Goal: Task Accomplishment & Management: Use online tool/utility

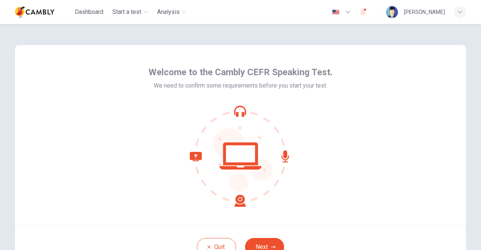
scroll to position [38, 0]
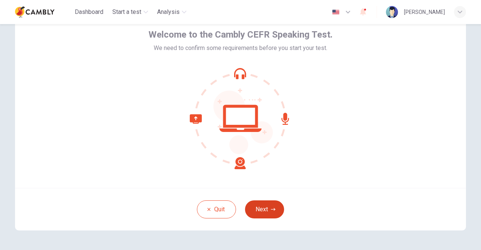
click at [272, 211] on icon "button" at bounding box center [273, 209] width 5 height 5
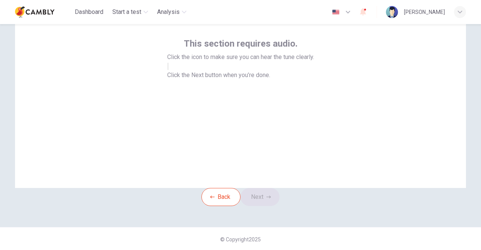
click at [168, 68] on icon "button" at bounding box center [168, 68] width 0 height 0
click at [271, 199] on icon "button" at bounding box center [269, 197] width 5 height 5
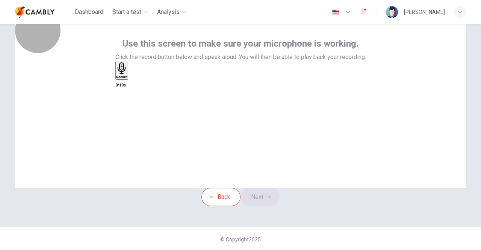
click at [128, 74] on icon "button" at bounding box center [122, 68] width 12 height 12
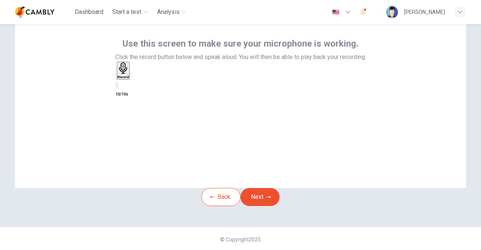
click at [138, 85] on icon "button" at bounding box center [135, 82] width 4 height 5
click at [269, 199] on icon "button" at bounding box center [269, 197] width 5 height 5
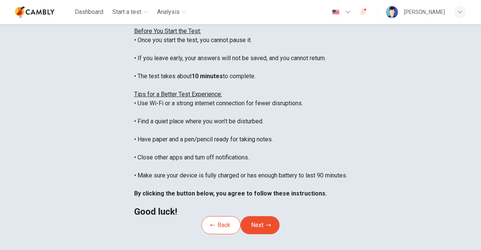
scroll to position [55, 0]
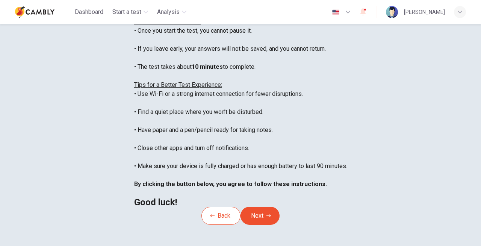
drag, startPoint x: 80, startPoint y: 73, endPoint x: 215, endPoint y: 112, distance: 139.8
click at [215, 112] on div "You are about to start a CEFR Speaking Test . Before You Start the Test: • Once…" at bounding box center [240, 103] width 213 height 208
drag, startPoint x: 79, startPoint y: 58, endPoint x: 214, endPoint y: 110, distance: 144.6
click at [214, 110] on div "You are about to start a CEFR Speaking Test . Before You Start the Test: • Once…" at bounding box center [240, 103] width 213 height 208
copy div "Before You Start the Test: • Once you start the test, you cannot pause it. • If…"
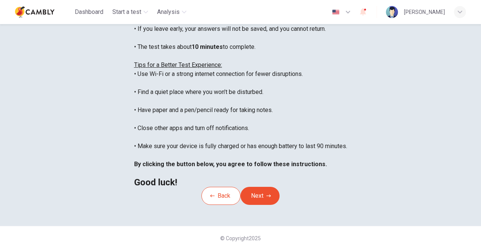
scroll to position [75, 0]
drag, startPoint x: 80, startPoint y: 106, endPoint x: 304, endPoint y: 188, distance: 238.9
click at [304, 187] on div "You are about to start a CEFR Speaking Test . Before You Start the Test: • Once…" at bounding box center [240, 83] width 213 height 208
copy div "Tips for a Better Test Experience: • Use Wi-Fi or a strong internet connection …"
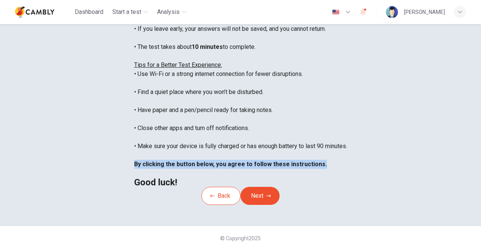
drag, startPoint x: 81, startPoint y: 179, endPoint x: 292, endPoint y: 181, distance: 211.3
click at [292, 181] on div "You are about to start a CEFR Speaking Test . Before You Start the Test: • Once…" at bounding box center [240, 83] width 213 height 208
copy b "By clicking the button below, you agree to follow these instructions."
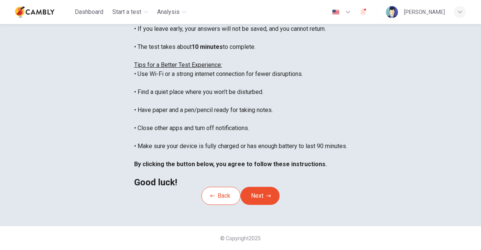
click at [134, 187] on div "Disclaimer: You are about to start a CEFR Speaking Test . Before You Start the …" at bounding box center [240, 78] width 213 height 217
drag, startPoint x: 477, startPoint y: 135, endPoint x: 477, endPoint y: 141, distance: 6.0
click at [477, 141] on div "Disclaimer: You are about to start a CEFR Speaking Test . Before You Start the …" at bounding box center [240, 137] width 481 height 226
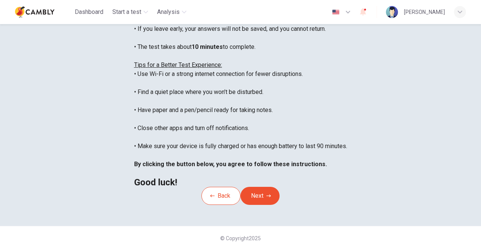
click at [347, 143] on div "Disclaimer: You are about to start a CEFR Speaking Test . Before You Start the …" at bounding box center [240, 78] width 213 height 217
click at [280, 205] on button "Next" at bounding box center [260, 196] width 39 height 18
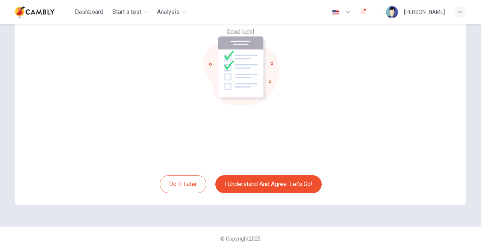
scroll to position [25, 0]
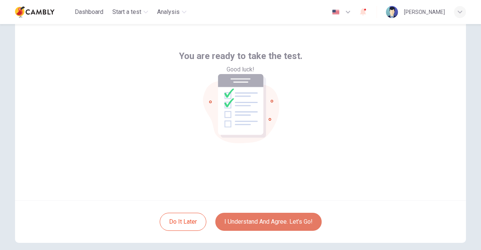
click at [285, 218] on button "I understand and agree. Let’s go!" at bounding box center [268, 222] width 106 height 18
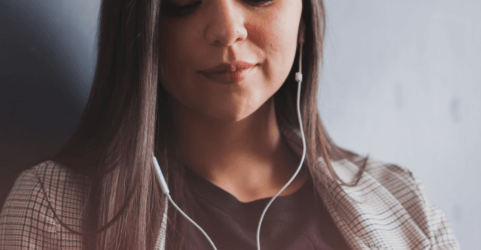
scroll to position [38, 0]
drag, startPoint x: 35, startPoint y: 124, endPoint x: 158, endPoint y: 195, distance: 142.2
click at [158, 159] on div "The Speaking Test will begin soon. Use a headset if available (recommended for …" at bounding box center [240, 117] width 481 height 81
drag, startPoint x: 35, startPoint y: 114, endPoint x: 144, endPoint y: 135, distance: 111.3
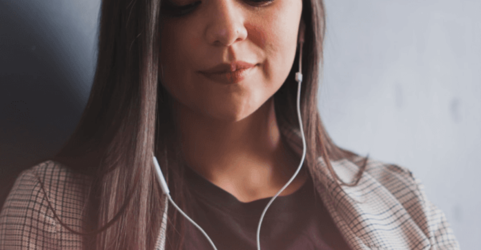
click at [144, 135] on div "The Speaking Test will begin soon. Use a headset if available (recommended for …" at bounding box center [240, 112] width 481 height 81
click at [91, 80] on span "The Speaking Test will begin soon." at bounding box center [45, 76] width 91 height 7
drag, startPoint x: 132, startPoint y: 118, endPoint x: 165, endPoint y: 125, distance: 33.9
click at [166, 126] on div "The Speaking Test will begin soon. Use a headset if available (recommended for …" at bounding box center [240, 112] width 481 height 81
drag, startPoint x: 89, startPoint y: 114, endPoint x: 173, endPoint y: 116, distance: 83.9
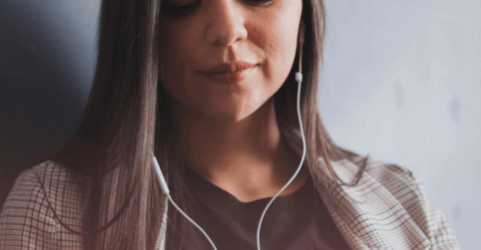
click at [91, 80] on span "The Speaking Test will begin soon." at bounding box center [45, 76] width 91 height 7
drag, startPoint x: 63, startPoint y: 141, endPoint x: 155, endPoint y: 143, distance: 91.8
click at [155, 143] on span "Use a headset if available (recommended for best audio quality). Ensure your mi…" at bounding box center [85, 112] width 170 height 61
click at [21, 39] on button "Continue" at bounding box center [10, 53] width 21 height 28
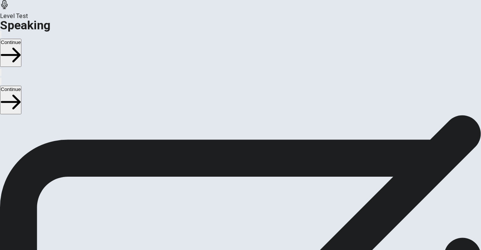
scroll to position [80, 0]
click at [232, 185] on button "Play Audio" at bounding box center [232, 188] width 2 height 7
click at [21, 39] on button "Continue" at bounding box center [10, 53] width 21 height 28
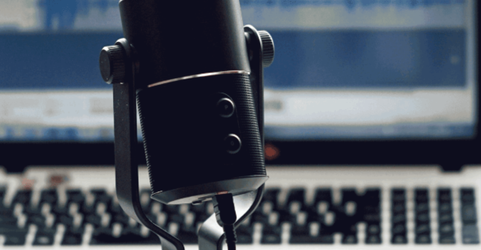
drag, startPoint x: 38, startPoint y: 137, endPoint x: 104, endPoint y: 137, distance: 65.4
click at [104, 137] on span "The Speaking Test will start now. There are 3 questions in this section. Import…" at bounding box center [138, 117] width 276 height 70
click at [21, 39] on button "Continue" at bounding box center [10, 53] width 21 height 28
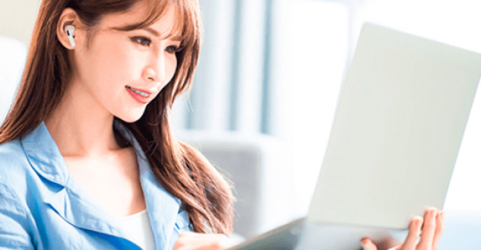
scroll to position [42, 0]
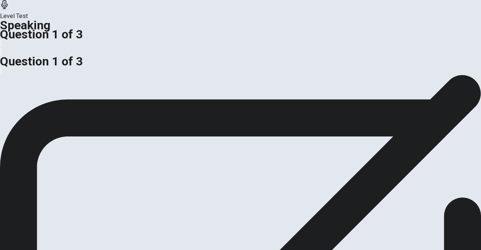
drag, startPoint x: 102, startPoint y: 143, endPoint x: 51, endPoint y: 130, distance: 52.1
click at [51, 41] on span "Should companies promote employees from within or hire from outside the organiz…" at bounding box center [117, 36] width 234 height 7
click at [47, 51] on div "Should companies promote employees from within or hire from outside the organiz…" at bounding box center [240, 42] width 481 height 18
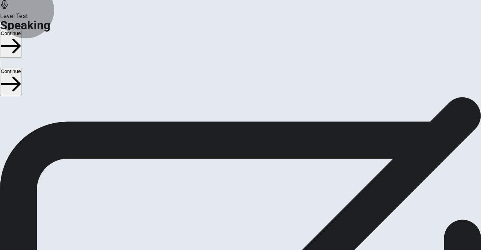
click at [21, 30] on button "Continue" at bounding box center [10, 44] width 21 height 28
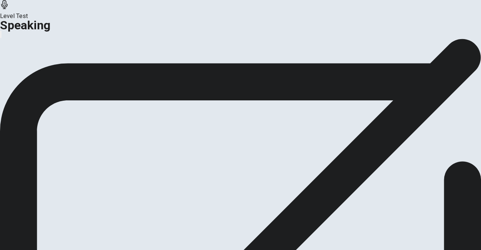
click at [29, 71] on button "Analysis" at bounding box center [14, 66] width 29 height 10
